Goal: Check status: Check status

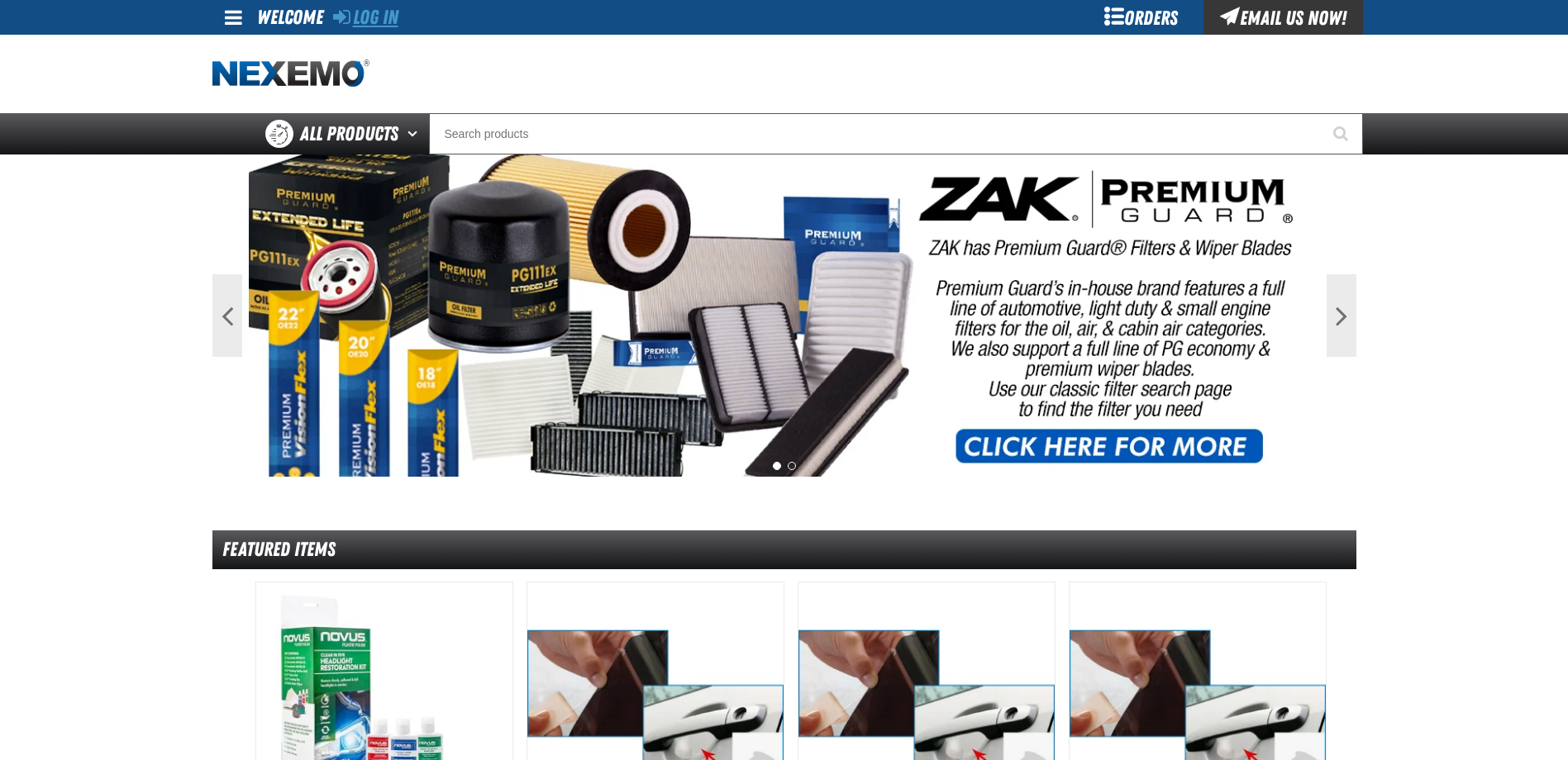
click at [363, 22] on link "Log In" at bounding box center [366, 18] width 66 height 23
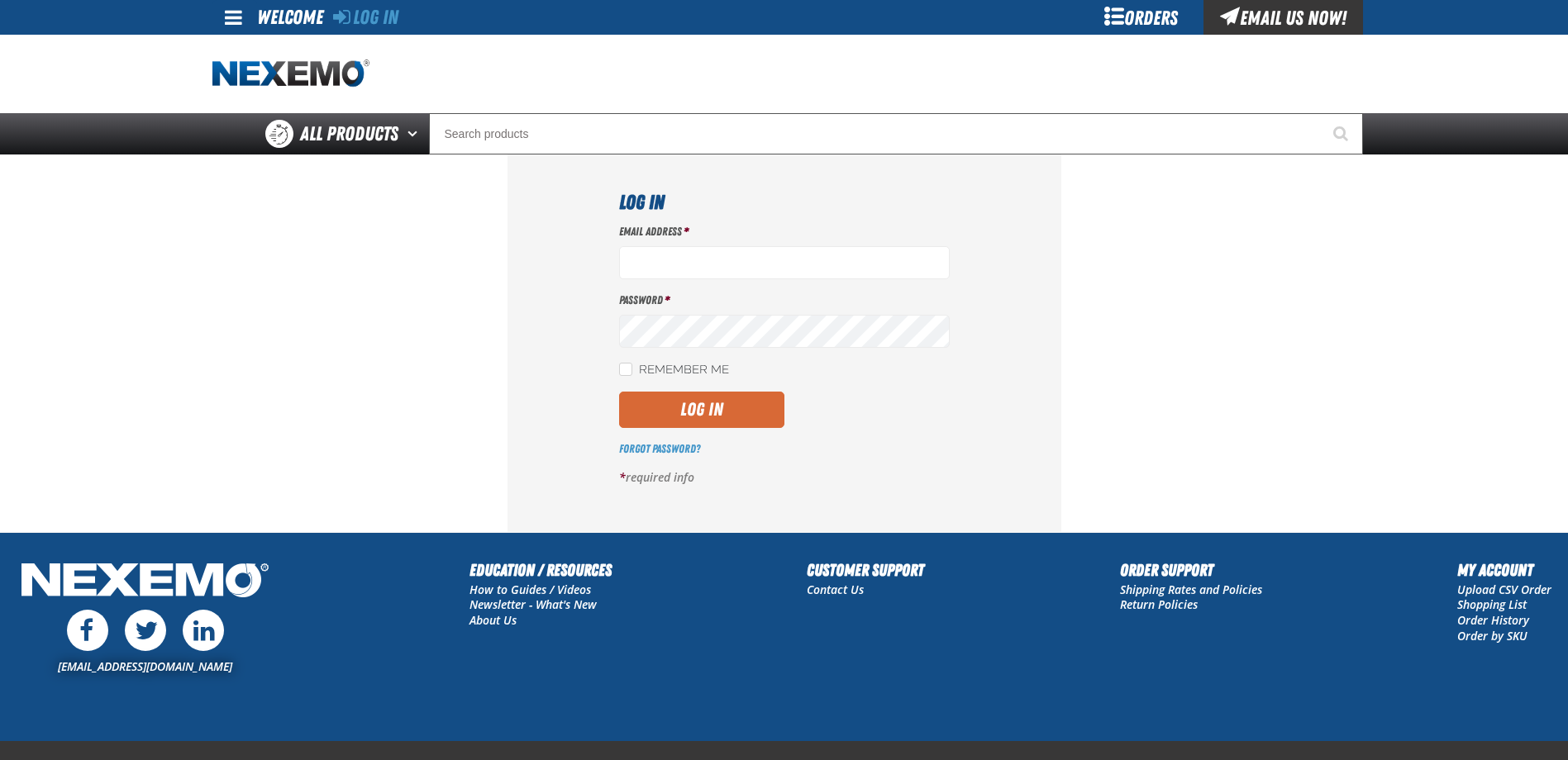
type input "[EMAIL_ADDRESS][DOMAIN_NAME]"
click at [745, 416] on button "Log In" at bounding box center [701, 409] width 165 height 36
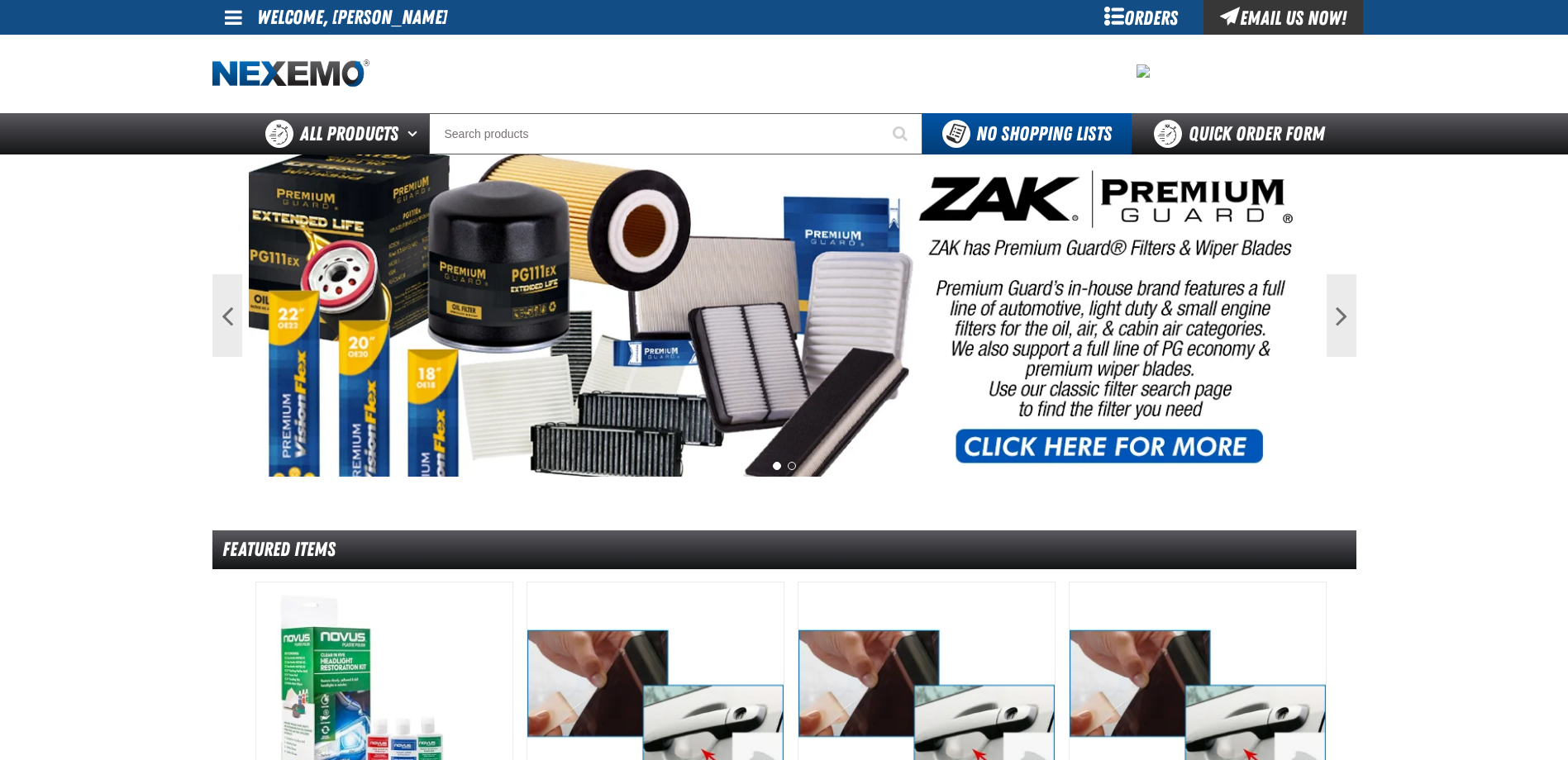
click at [1097, 22] on div "Orders" at bounding box center [1142, 17] width 124 height 35
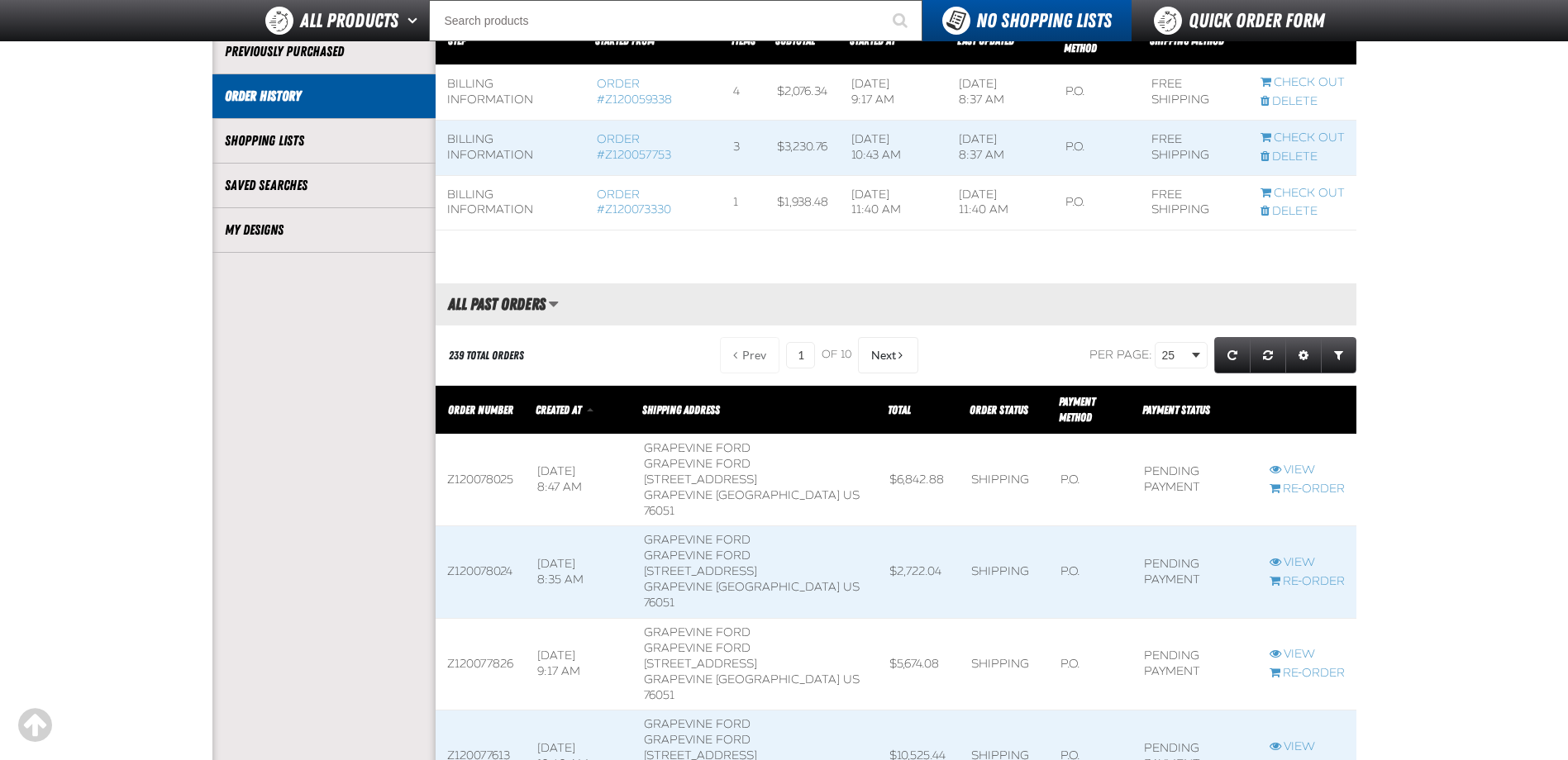
scroll to position [330, 0]
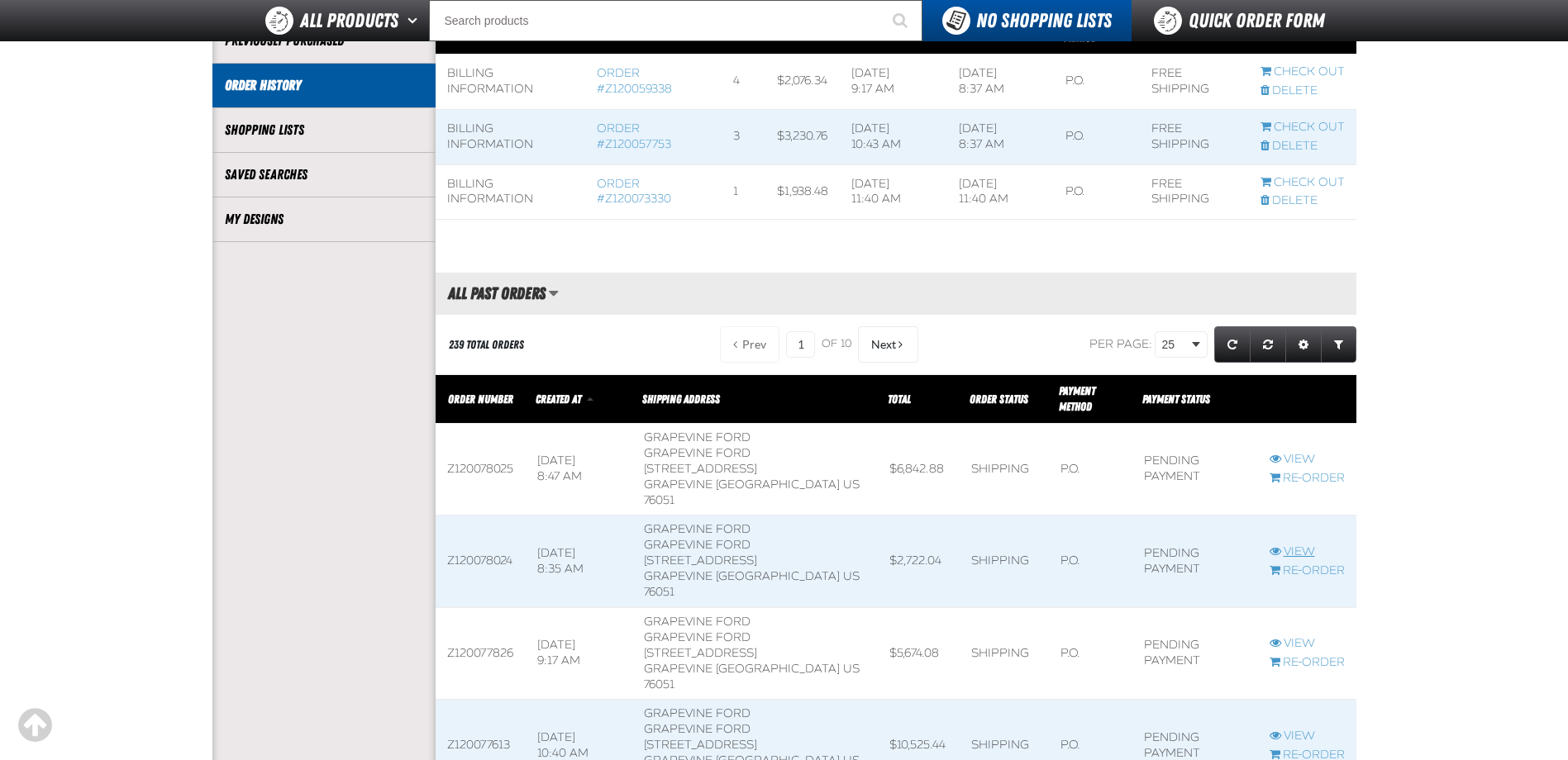
click at [1311, 544] on link "View" at bounding box center [1307, 552] width 75 height 16
